Goal: Find contact information: Find contact information

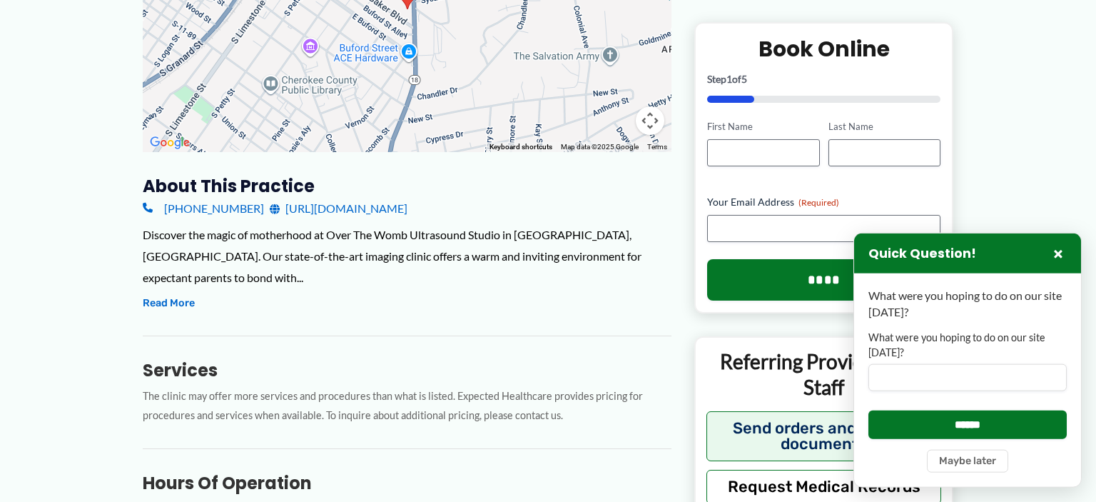
scroll to position [301, 0]
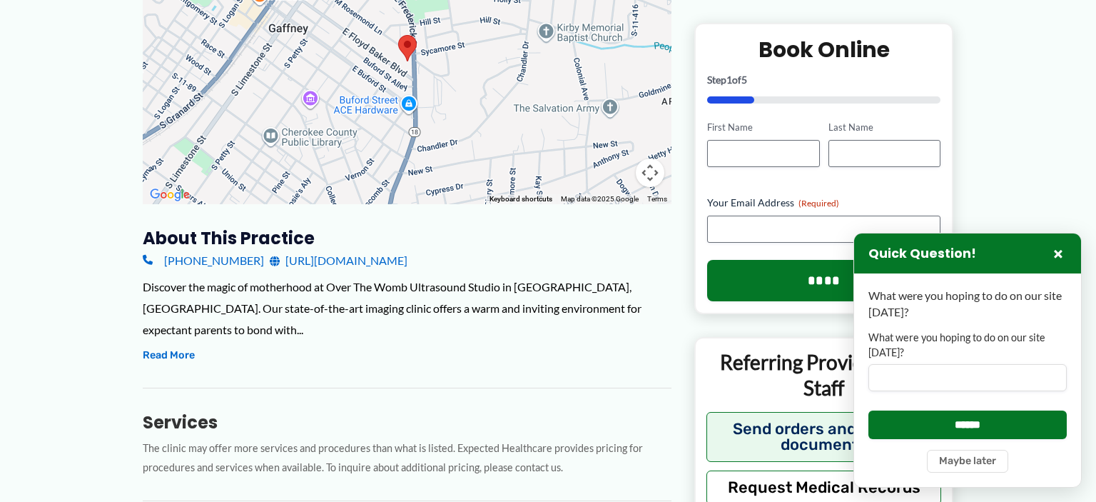
click at [366, 261] on link "[URL][DOMAIN_NAME]" at bounding box center [339, 260] width 138 height 21
